Goal: Transaction & Acquisition: Purchase product/service

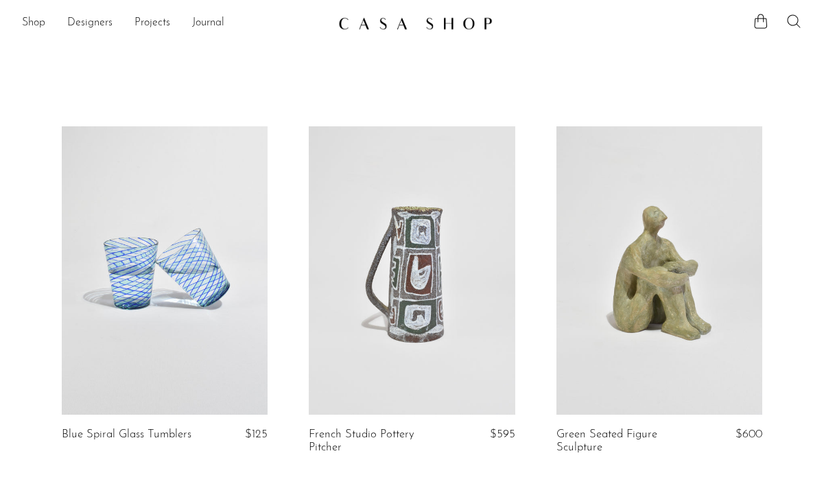
click at [793, 23] on icon at bounding box center [794, 21] width 16 height 16
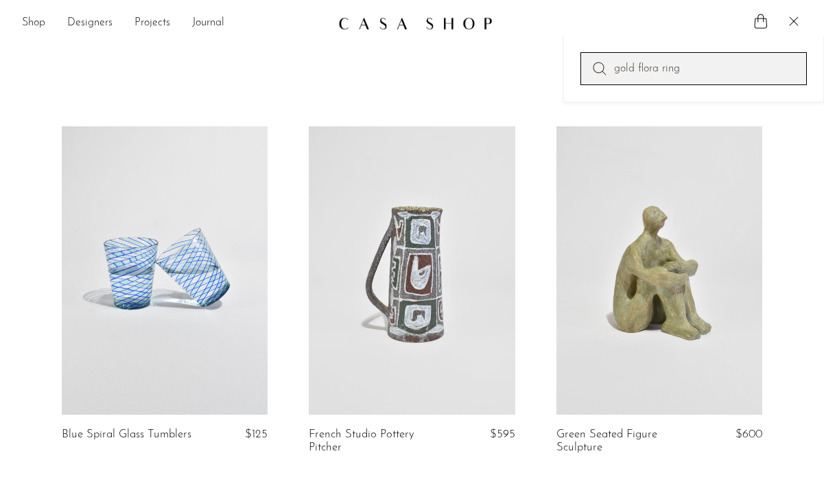
type input "gold flora ring"
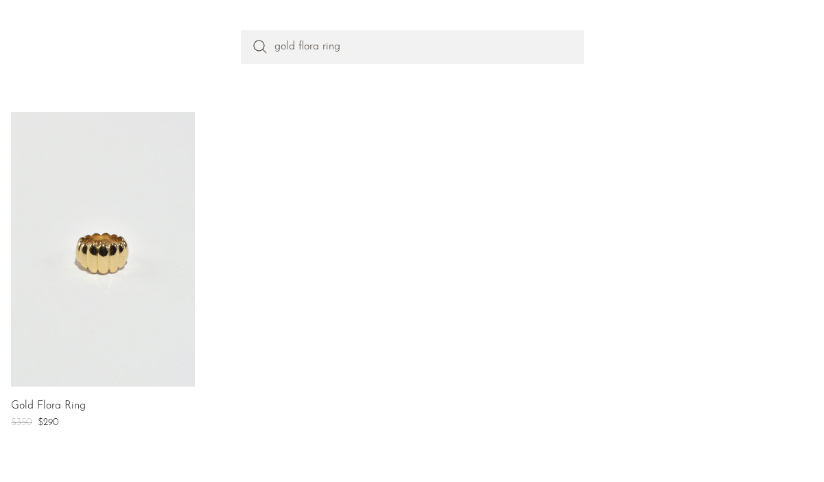
scroll to position [174, 0]
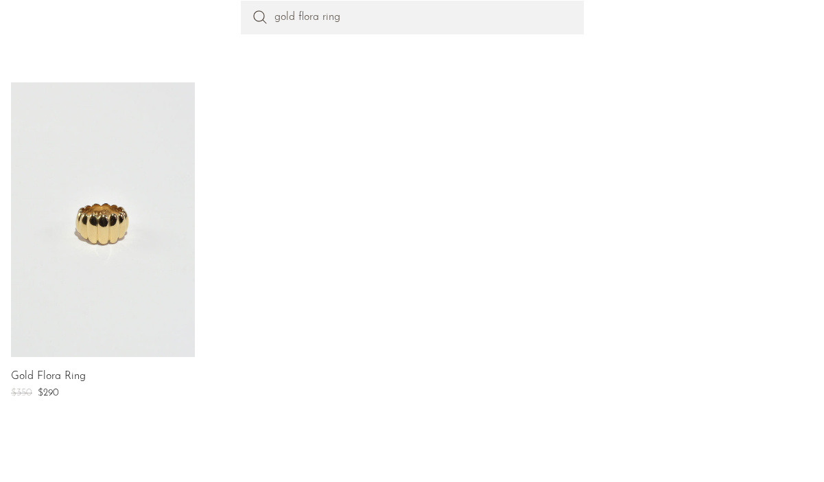
click at [135, 273] on link at bounding box center [103, 219] width 184 height 275
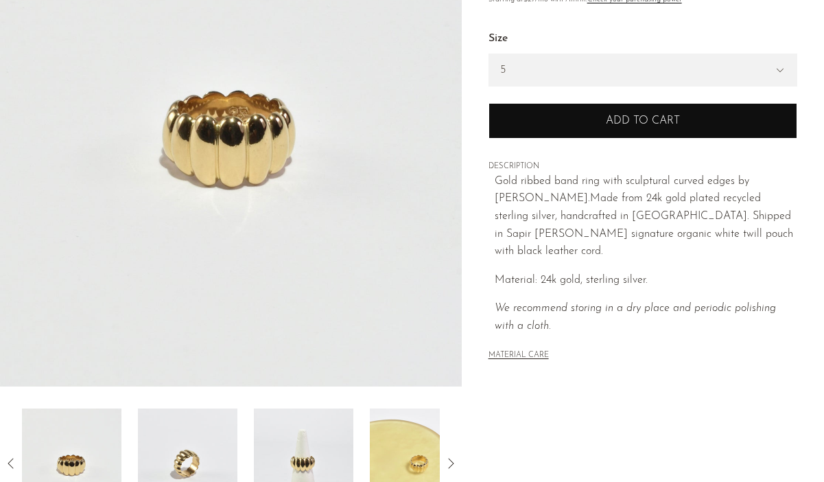
scroll to position [196, 0]
